Goal: Information Seeking & Learning: Learn about a topic

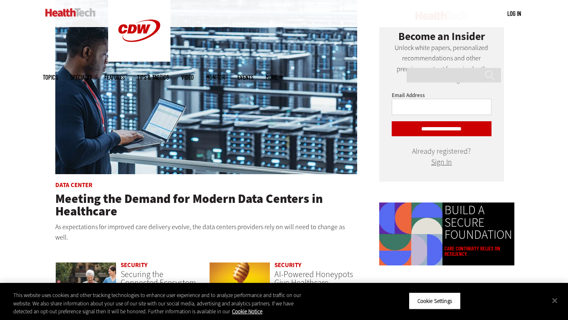
scroll to position [407, 0]
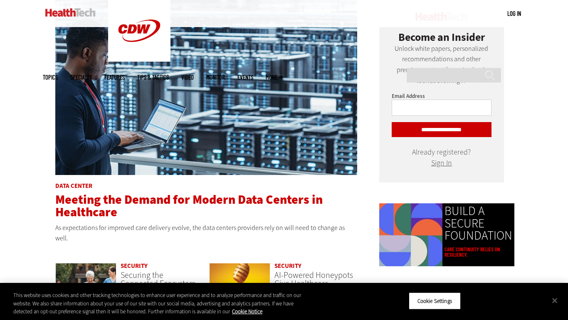
click at [188, 202] on span "Meeting the Demand for Modern Data Centers in Healthcare" at bounding box center [189, 205] width 268 height 29
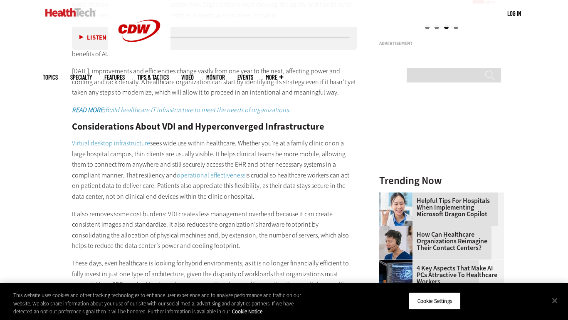
scroll to position [979, 0]
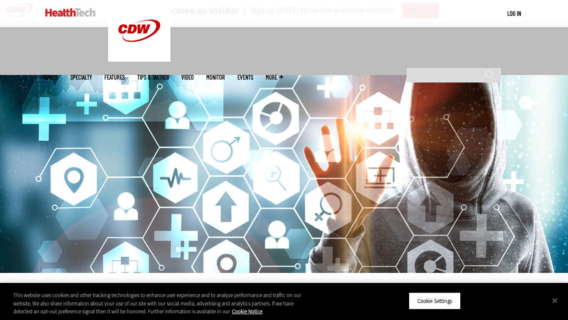
scroll to position [838, 0]
